Goal: Information Seeking & Learning: Learn about a topic

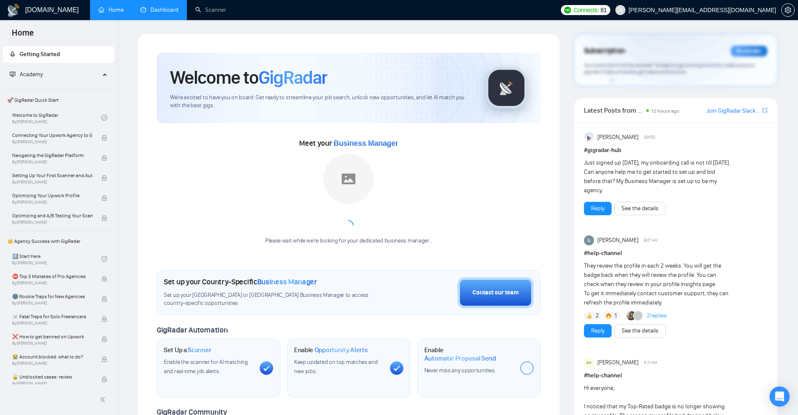
click at [160, 13] on link "Dashboard" at bounding box center [159, 9] width 38 height 7
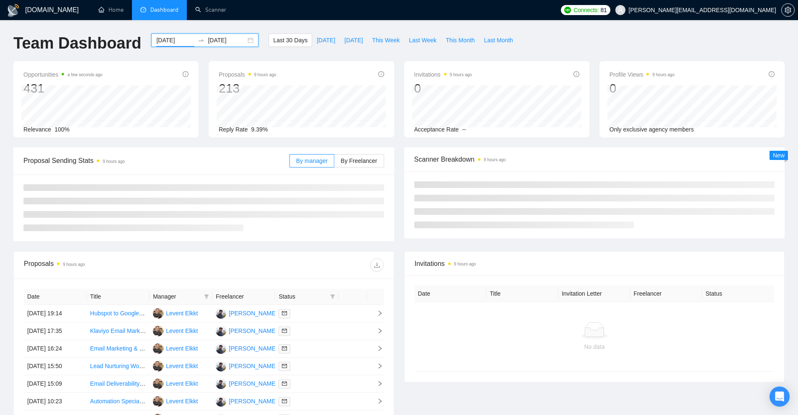
click at [163, 38] on input "[DATE]" at bounding box center [175, 40] width 38 height 9
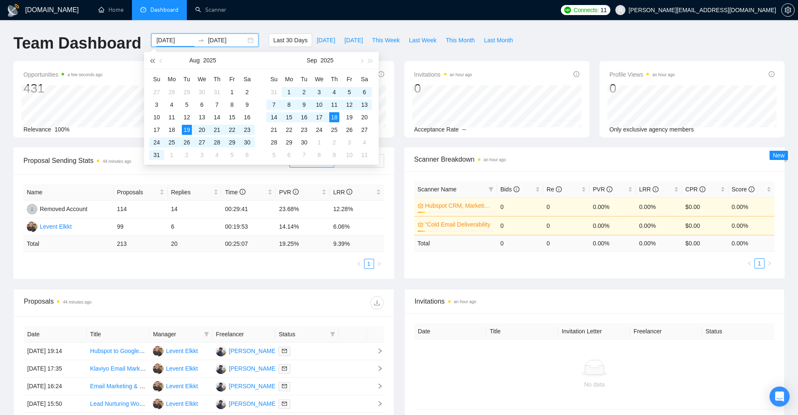
click at [154, 59] on span "button" at bounding box center [152, 61] width 4 height 4
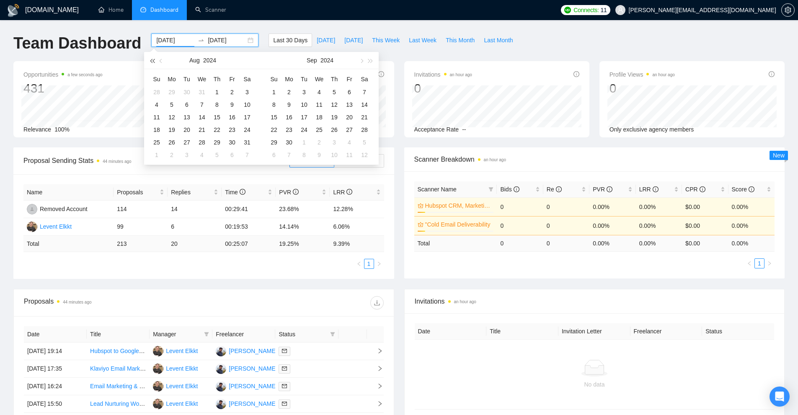
click at [153, 59] on span "button" at bounding box center [152, 61] width 4 height 4
click at [373, 59] on button "button" at bounding box center [370, 60] width 9 height 17
click at [370, 59] on span "button" at bounding box center [370, 61] width 4 height 4
type input "[DATE]"
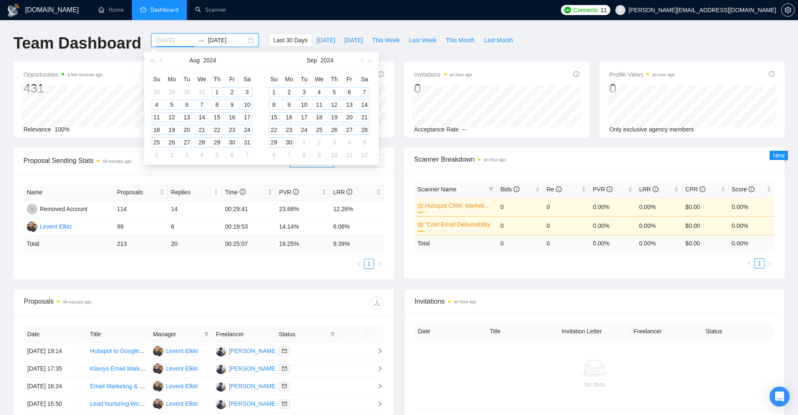
click at [216, 91] on div "1" at bounding box center [217, 92] width 10 height 10
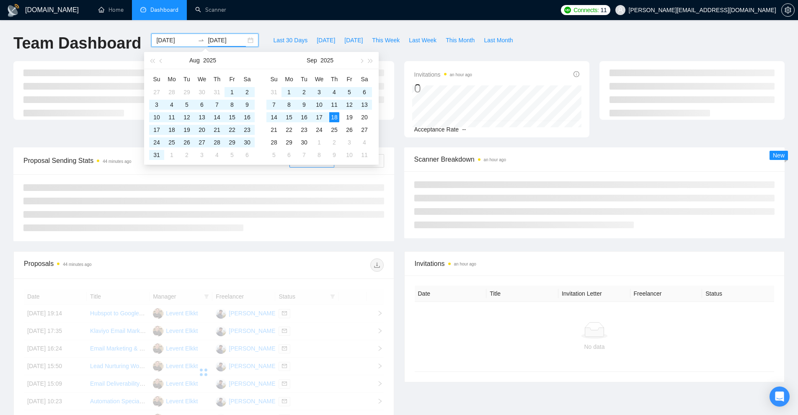
type input "[DATE]"
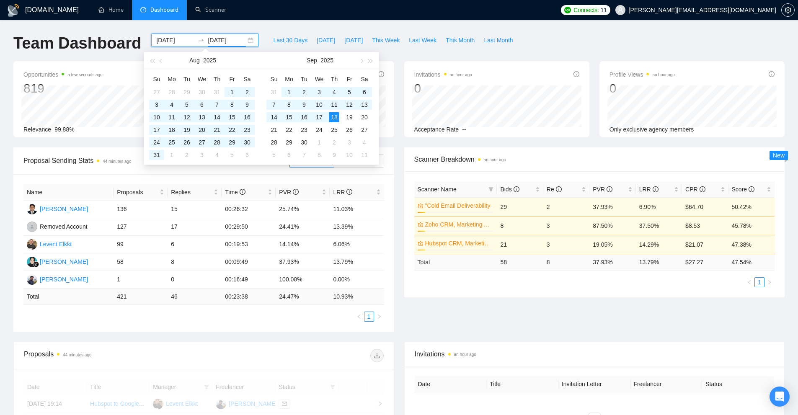
click at [578, 42] on div "Team Dashboard [DATE] [DATE] Last 30 Days [DATE] [DATE] This Week Last Week Thi…" at bounding box center [398, 47] width 781 height 28
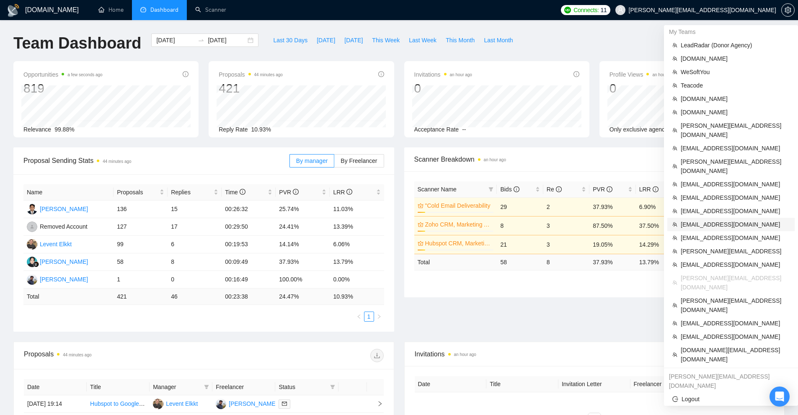
click at [717, 220] on span "[EMAIL_ADDRESS][DOMAIN_NAME]" at bounding box center [734, 224] width 109 height 9
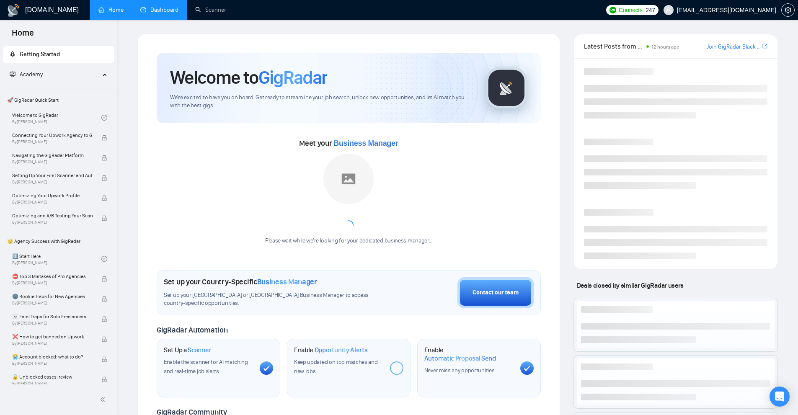
click at [156, 10] on link "Dashboard" at bounding box center [159, 9] width 38 height 7
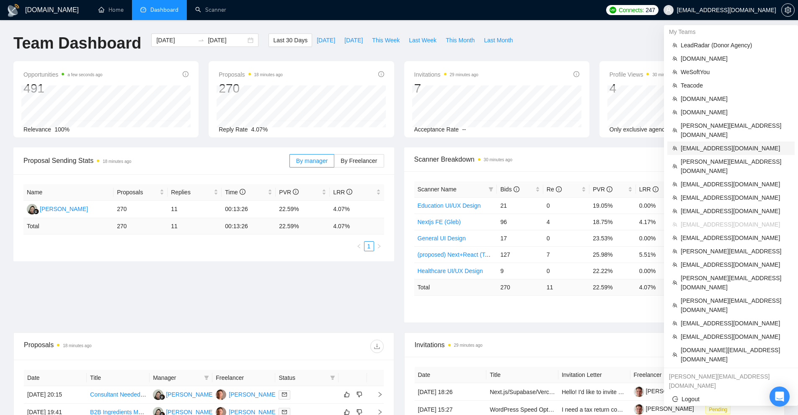
click at [708, 144] on span "[EMAIL_ADDRESS][DOMAIN_NAME]" at bounding box center [734, 148] width 109 height 9
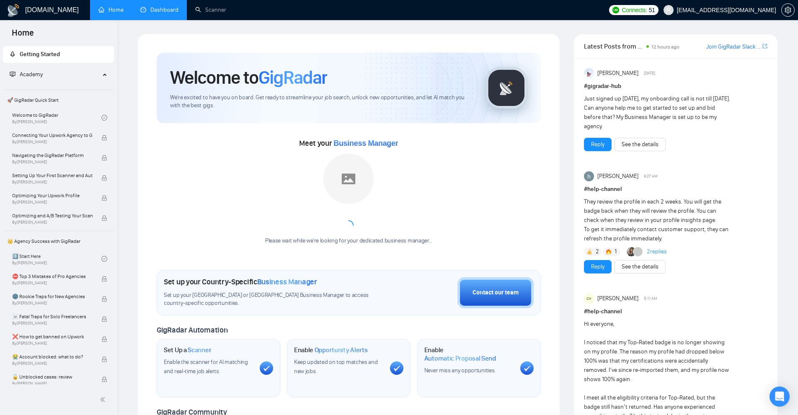
click at [161, 13] on link "Dashboard" at bounding box center [159, 9] width 38 height 7
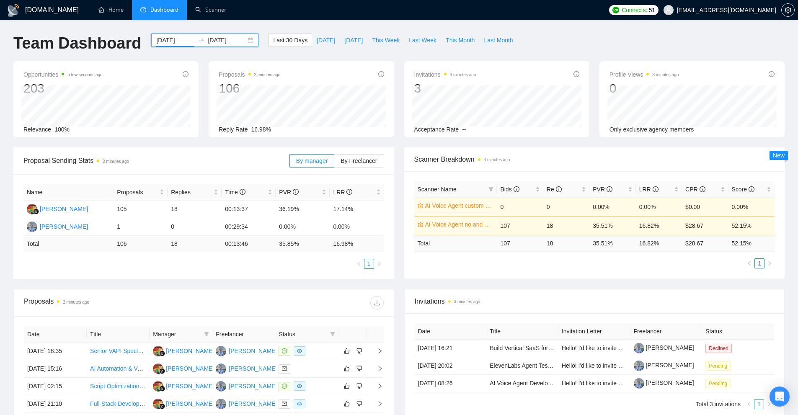
click at [172, 40] on input "[DATE]" at bounding box center [175, 40] width 38 height 9
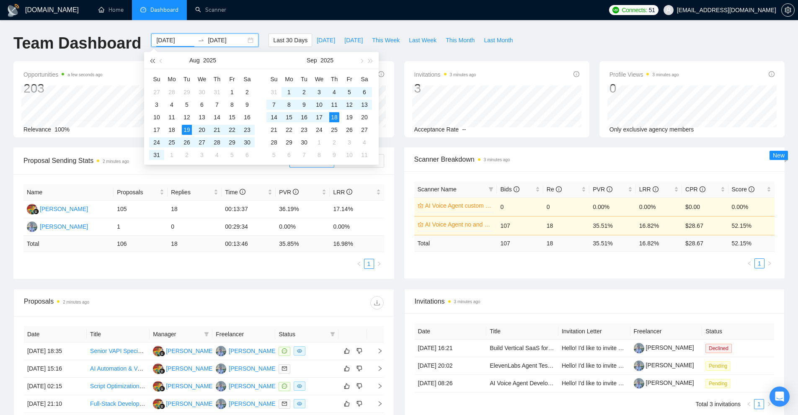
click at [155, 59] on button "button" at bounding box center [151, 60] width 9 height 17
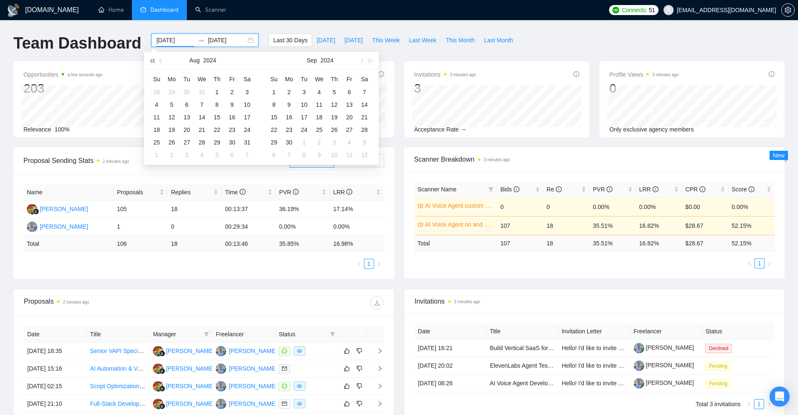
click at [149, 60] on button "button" at bounding box center [151, 60] width 9 height 17
type input "[DATE]"
click at [215, 92] on div "3" at bounding box center [217, 92] width 10 height 10
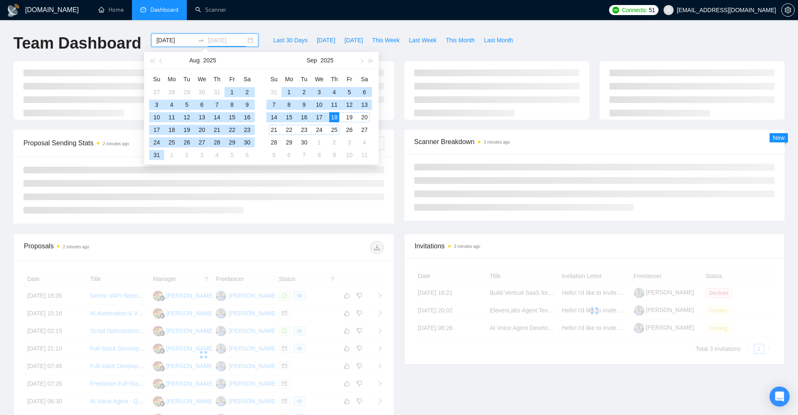
type input "[DATE]"
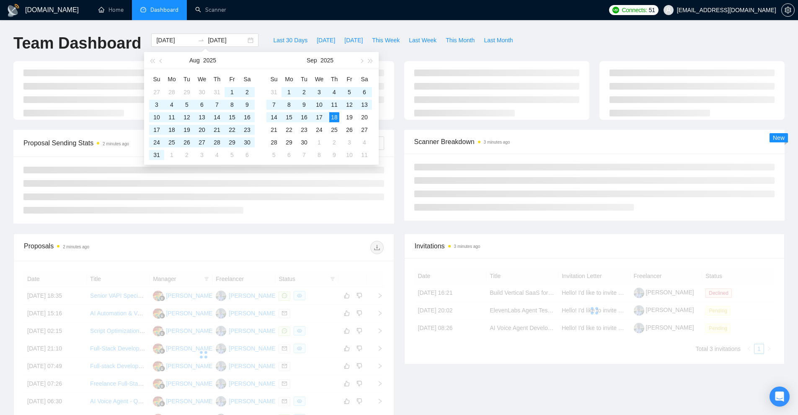
click at [440, 53] on div "Last 30 Days [DATE] [DATE] This Week Last Week This Month Last Month" at bounding box center [392, 47] width 259 height 28
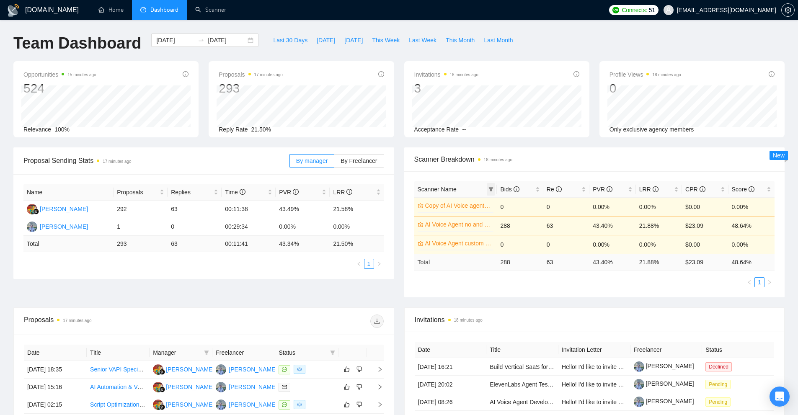
click at [489, 188] on icon "filter" at bounding box center [491, 189] width 5 height 4
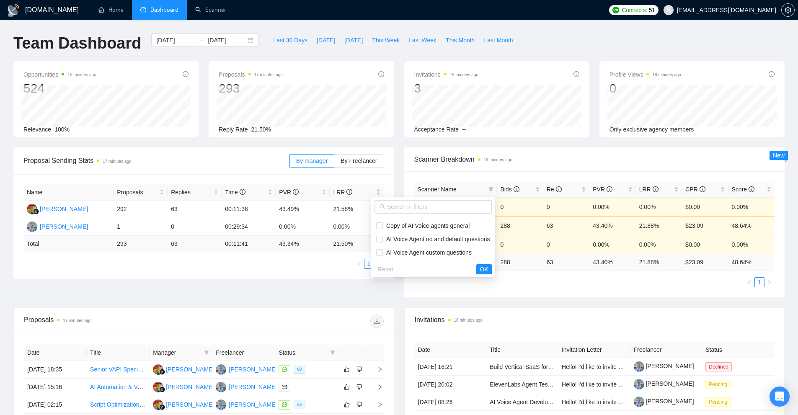
click at [598, 287] on div "Scanner Name Bids Re PVR LRR CPR Score Copy of AI Voice agents general 0% 0 0 0…" at bounding box center [594, 234] width 381 height 126
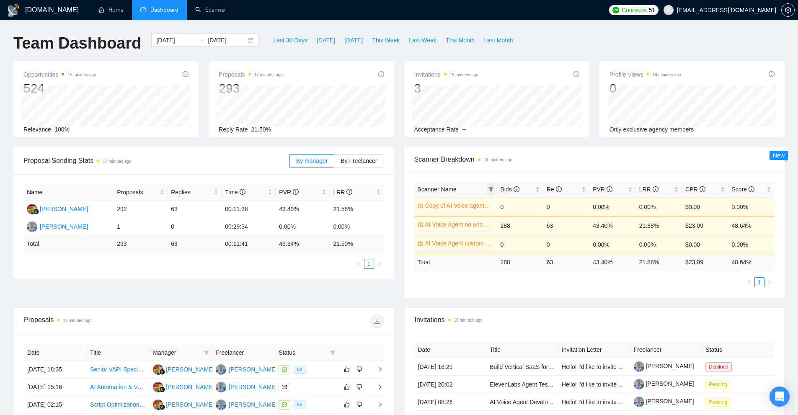
click at [491, 189] on icon "filter" at bounding box center [491, 189] width 5 height 4
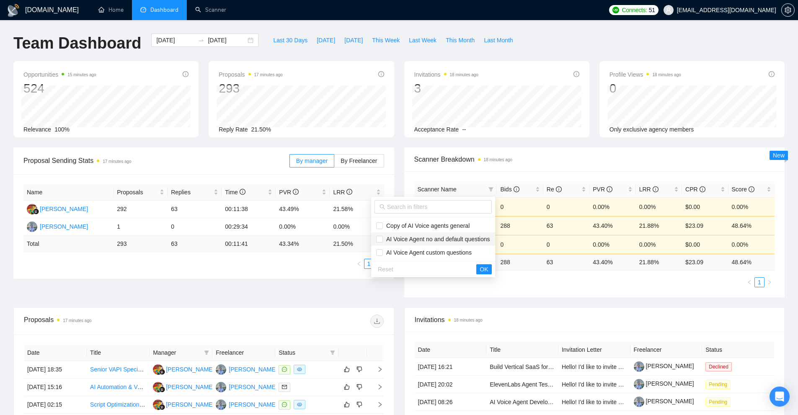
click at [463, 241] on span "AI Voice Agent no and default questions" at bounding box center [436, 239] width 107 height 7
checkbox input "true"
click at [486, 267] on span "OK" at bounding box center [483, 269] width 8 height 9
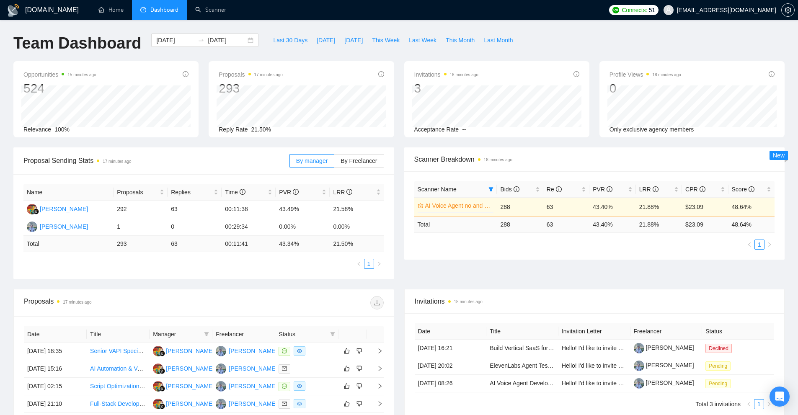
click at [571, 271] on div "Proposal Sending Stats 17 minutes ago By manager By Freelancer Name Proposals R…" at bounding box center [398, 218] width 781 height 142
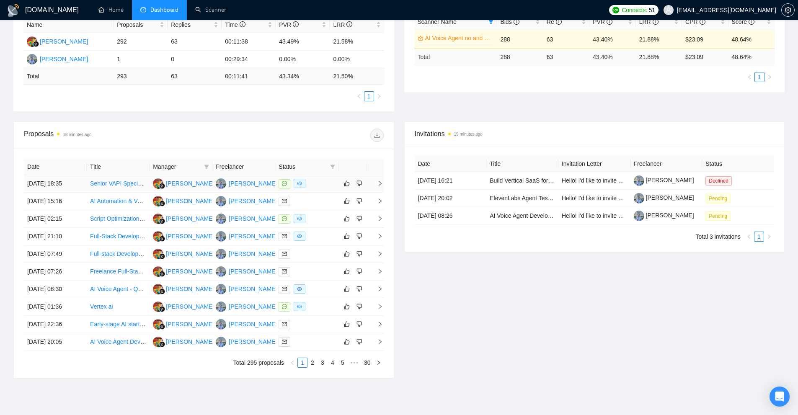
click at [113, 182] on link "Senior VAPI Specialist for Human-Like Conversational Voice Agents" at bounding box center [178, 183] width 176 height 7
